Goal: Navigation & Orientation: Find specific page/section

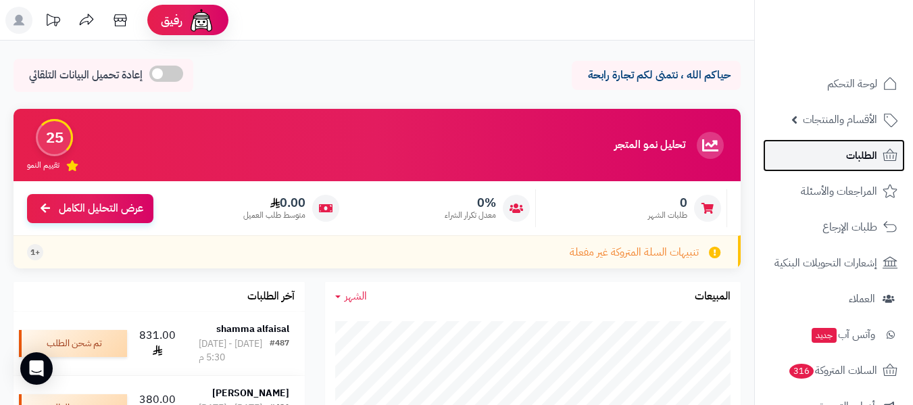
click at [867, 152] on span "الطلبات" at bounding box center [861, 155] width 31 height 19
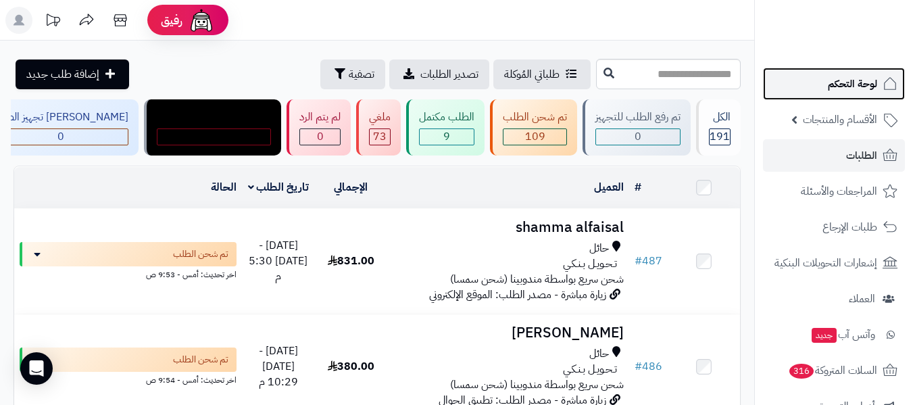
click at [848, 82] on span "لوحة التحكم" at bounding box center [852, 83] width 49 height 19
